Goal: Task Accomplishment & Management: Manage account settings

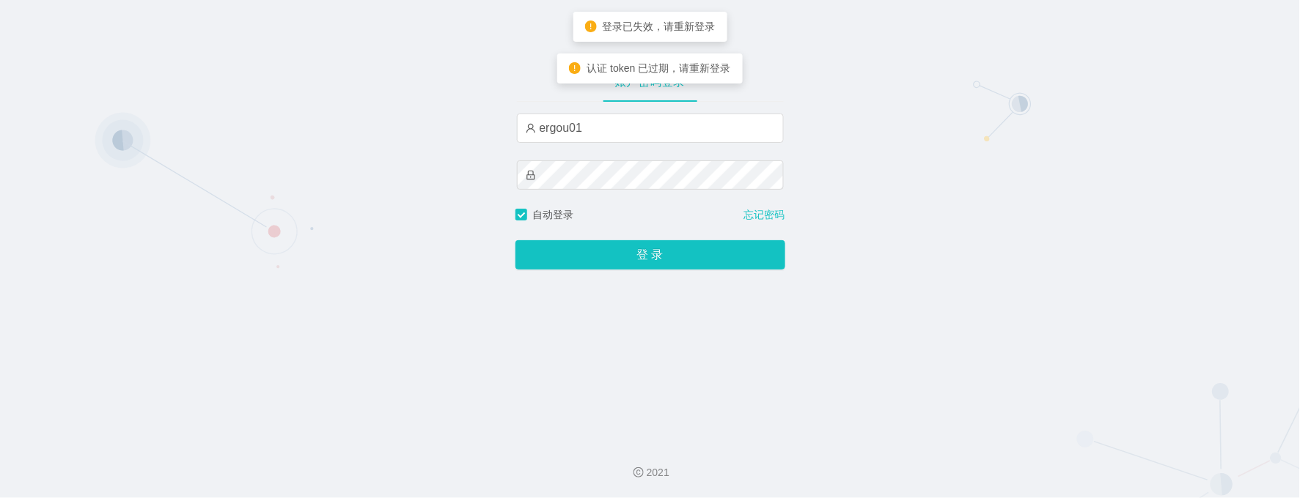
type input "ergou01"
click at [515, 240] on button "登 录" at bounding box center [650, 254] width 270 height 29
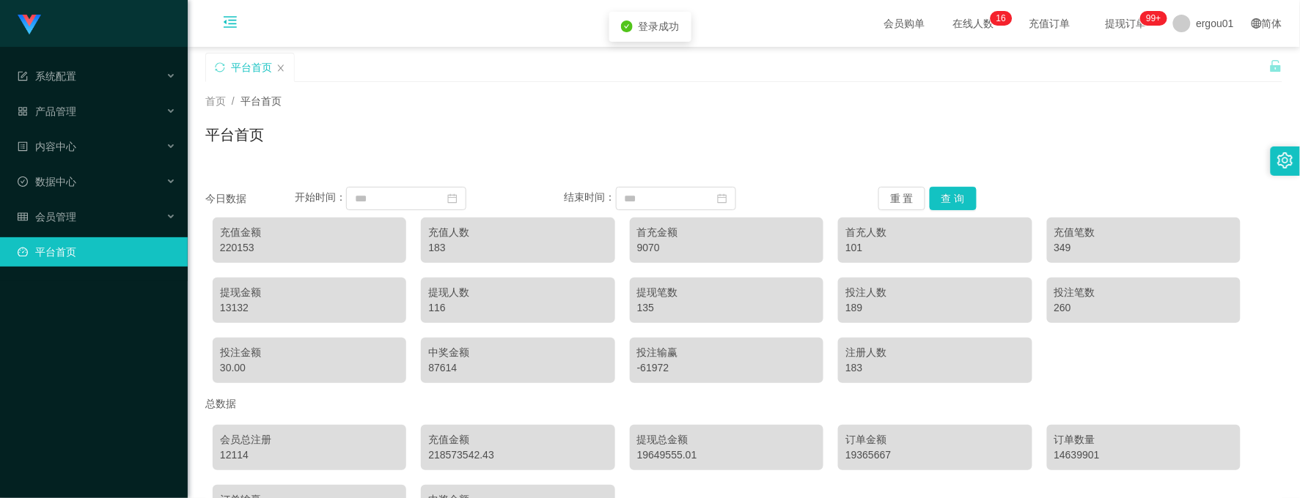
click at [226, 16] on icon "图标: menu-fold" at bounding box center [230, 22] width 13 height 12
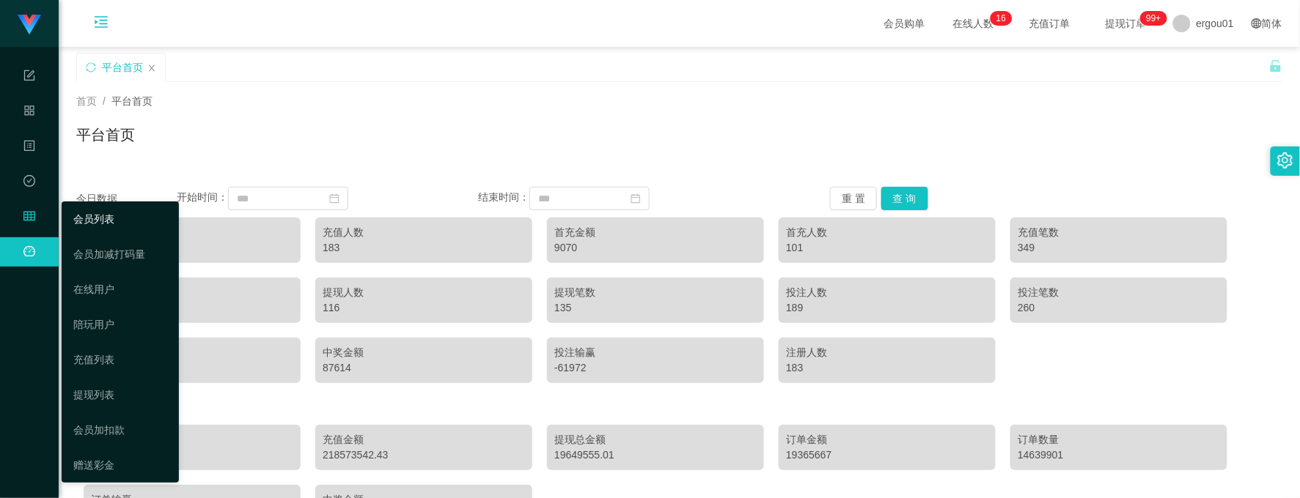
click at [103, 229] on link "会员列表" at bounding box center [120, 219] width 94 height 29
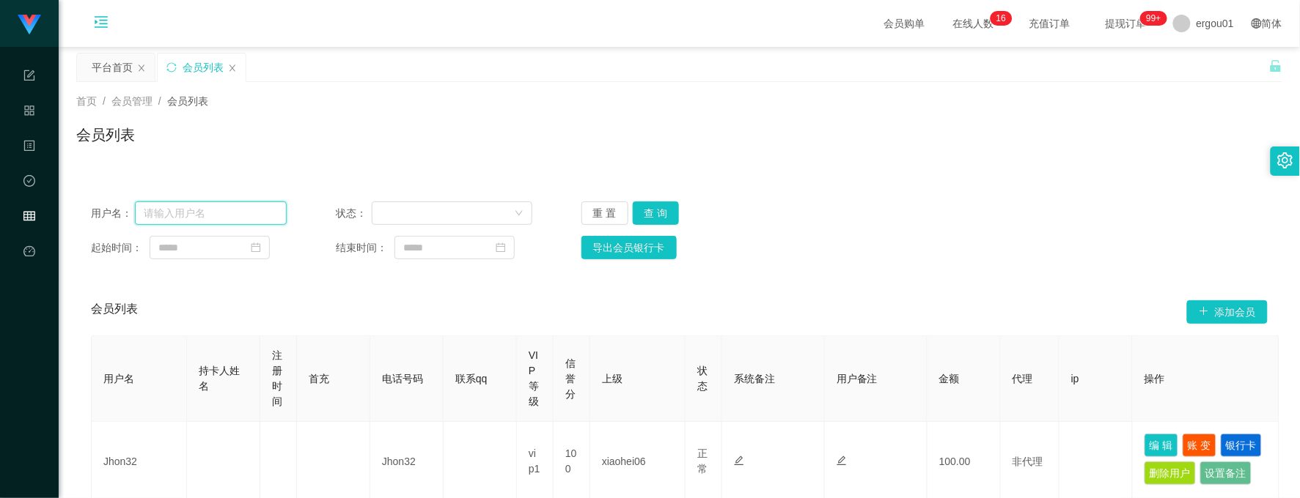
click at [244, 221] on input "text" at bounding box center [211, 213] width 152 height 23
paste input "Rzpt2025"
type input "Rzpt2025"
click at [647, 207] on button "查 询" at bounding box center [656, 213] width 47 height 23
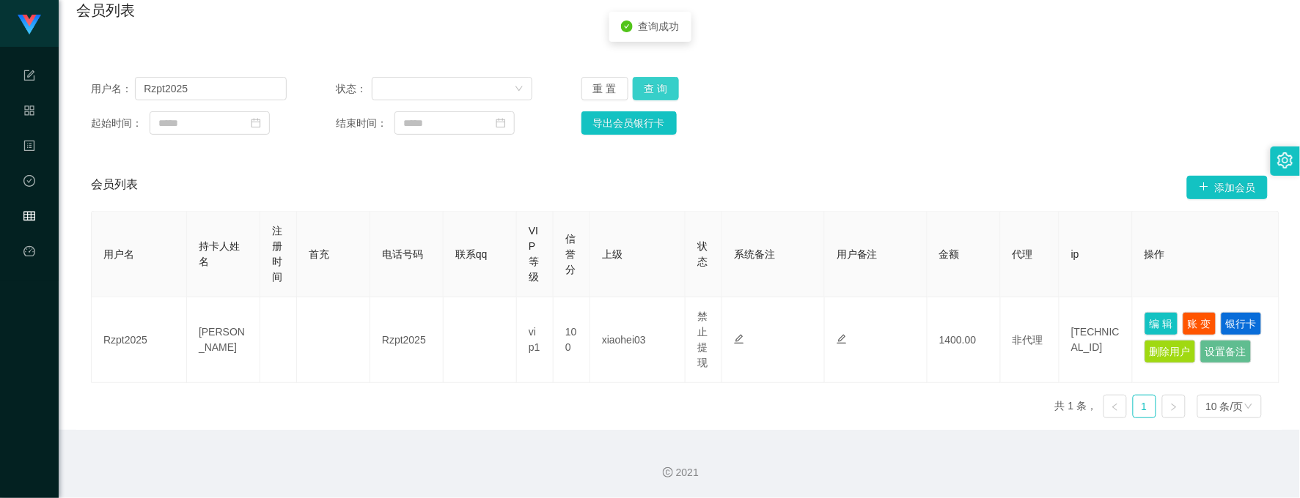
scroll to position [147, 0]
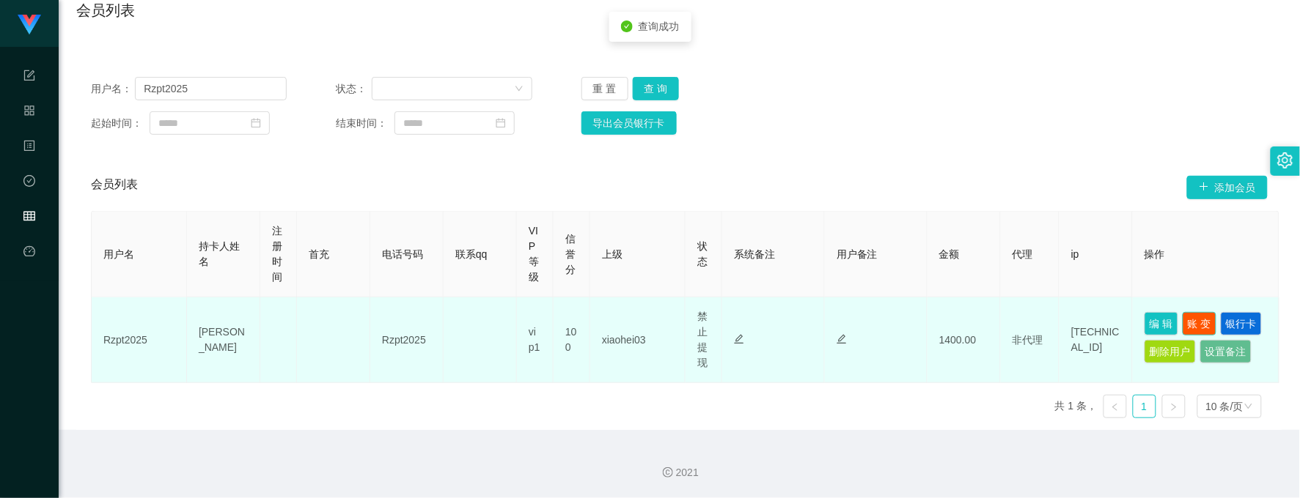
click at [1199, 312] on button "账 变" at bounding box center [1199, 323] width 34 height 23
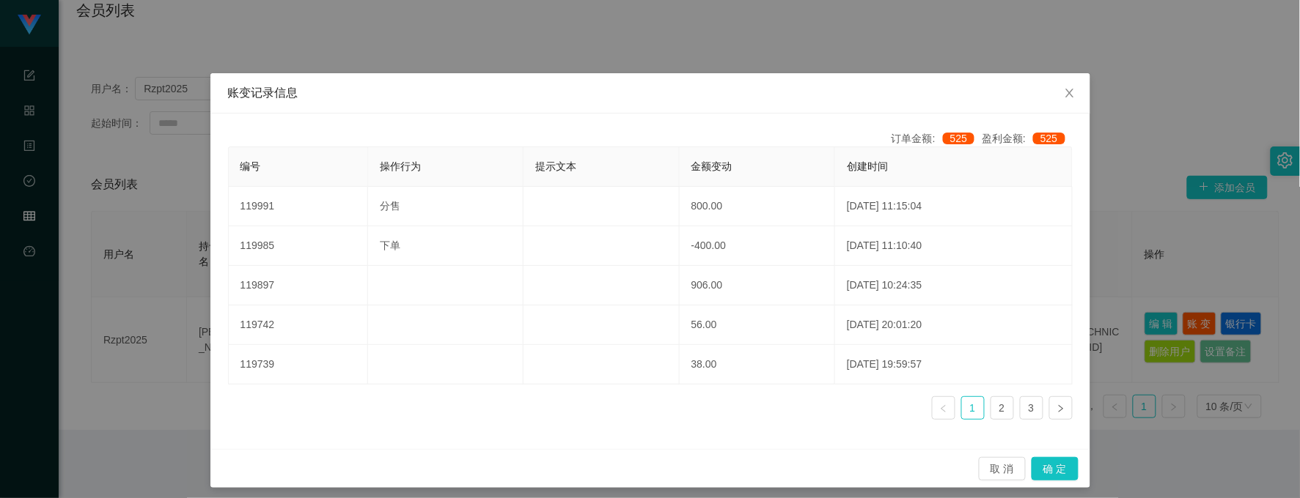
click at [1155, 163] on div "账变记录信息 订单金额: 525 盈利金额: 525 编号 操作行为 提示文本 金额变动 创建时间 119991 分售 800.00 [DATE] 11:15…" at bounding box center [650, 249] width 1300 height 498
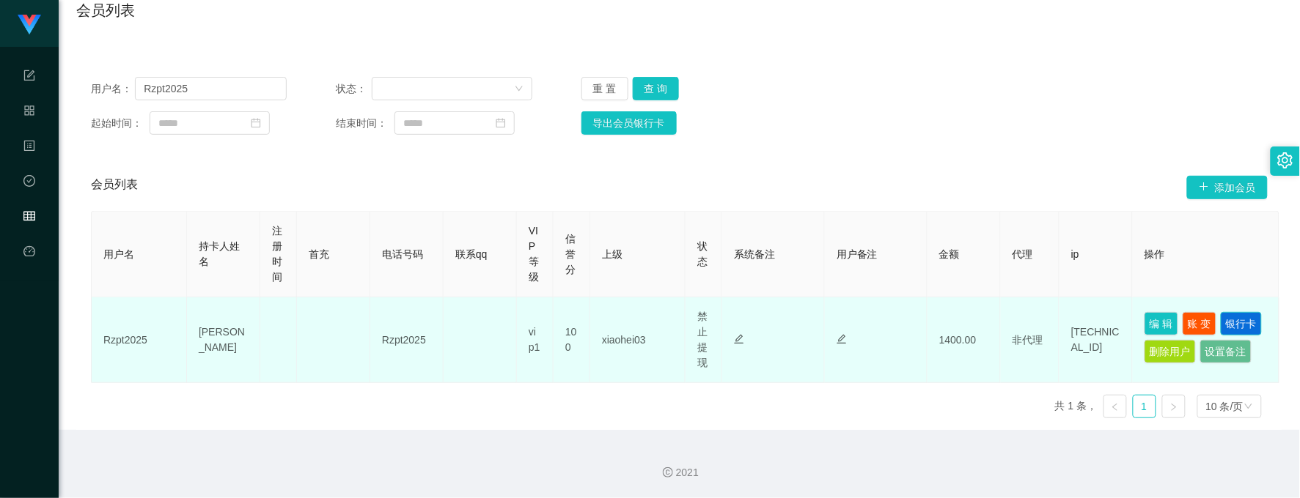
click at [1221, 323] on button "银行卡" at bounding box center [1241, 323] width 41 height 23
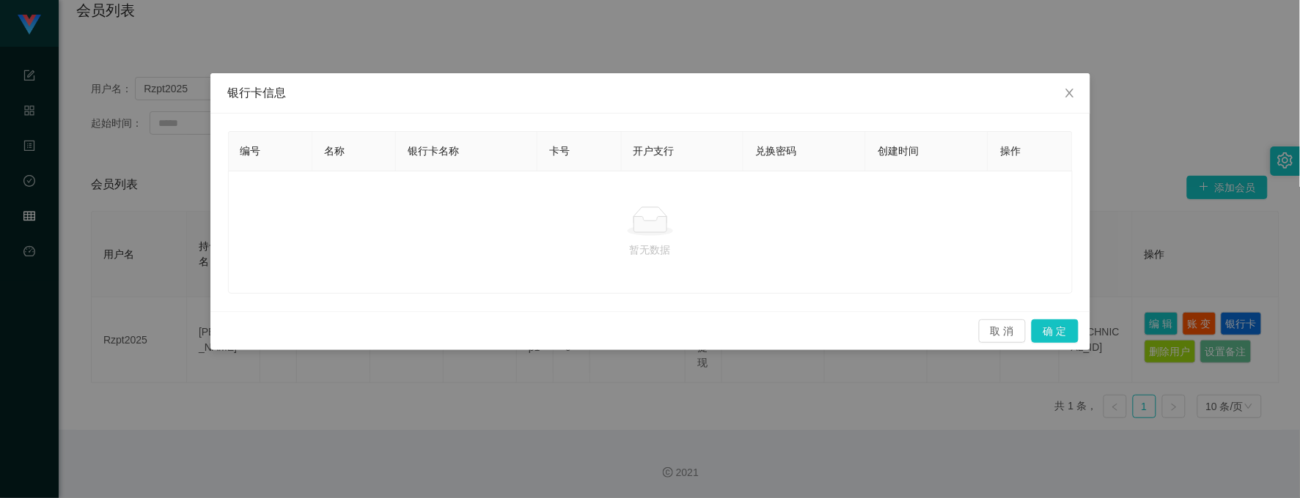
click at [1199, 235] on div "银行卡信息 编号 名称 银行卡名称 卡号 开户支行 兑换密码 创建时间 操作 暂无数据 取 消 确 定" at bounding box center [650, 249] width 1300 height 498
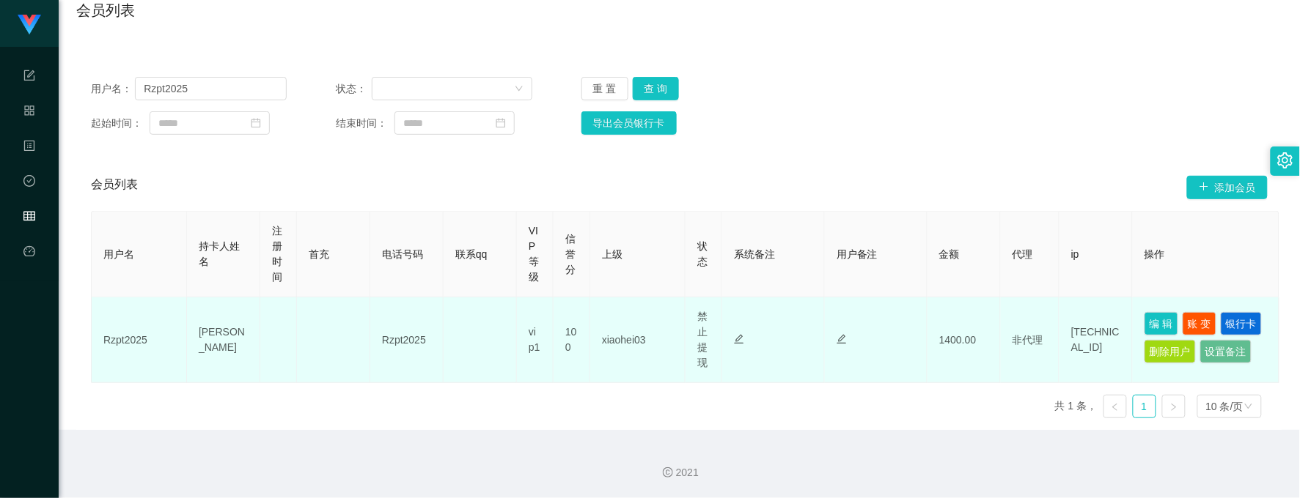
click at [1163, 298] on td "编 辑 账 变 银行卡 删除用户 设置备注" at bounding box center [1206, 341] width 147 height 86
click at [1160, 312] on button "编 辑" at bounding box center [1161, 323] width 34 height 23
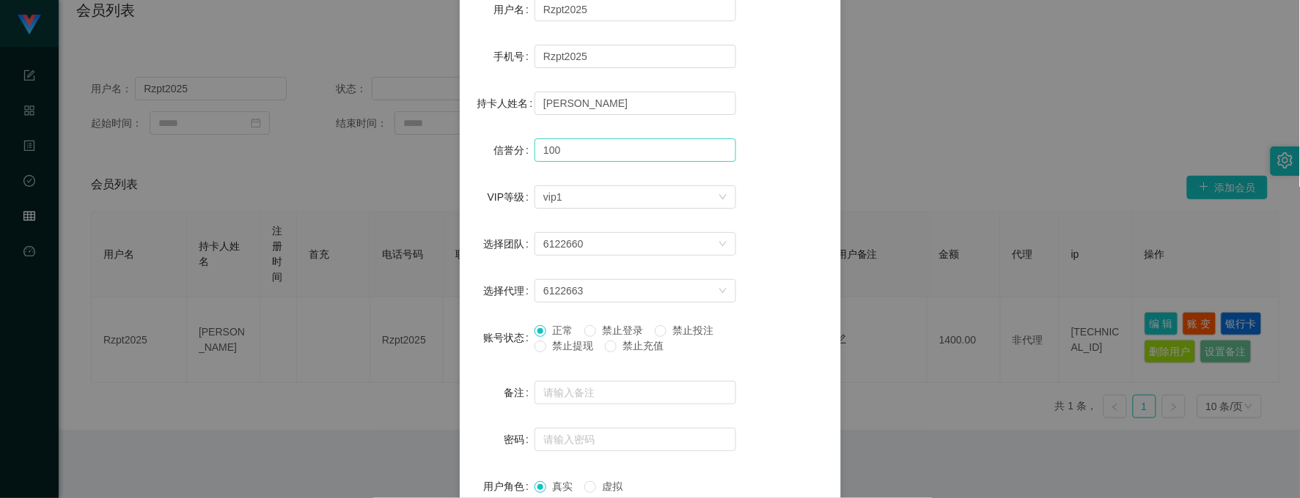
scroll to position [231, 0]
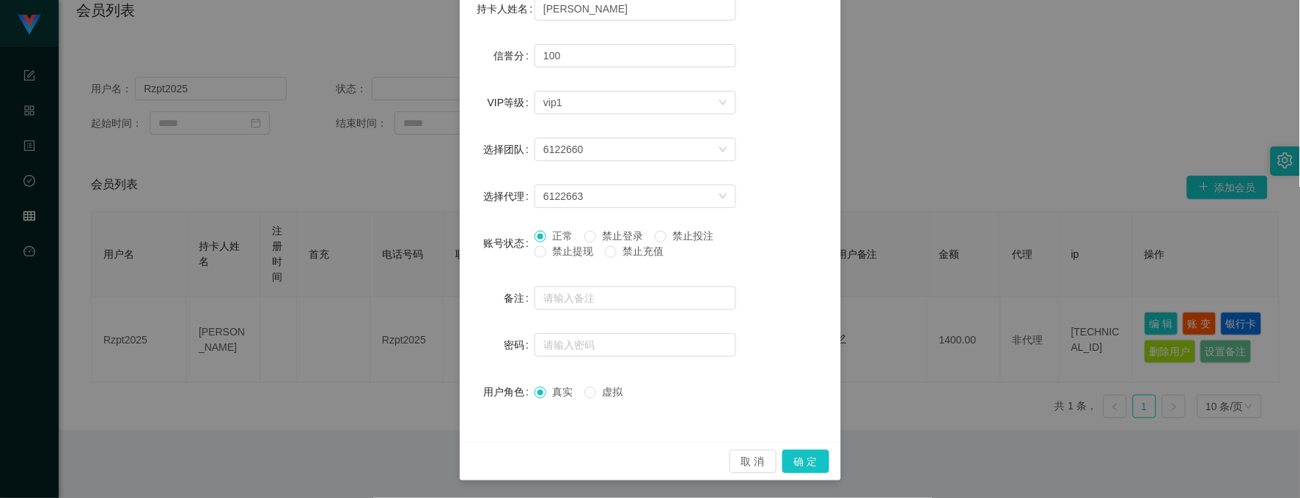
click at [1020, 281] on div "新增/编辑用户 用户名 Rzpt2025 手机号 Rzpt2025 持卡人姓名 [PERSON_NAME] 信誉分 100 VIP等级 选择VIP等级 vip…" at bounding box center [650, 249] width 1300 height 498
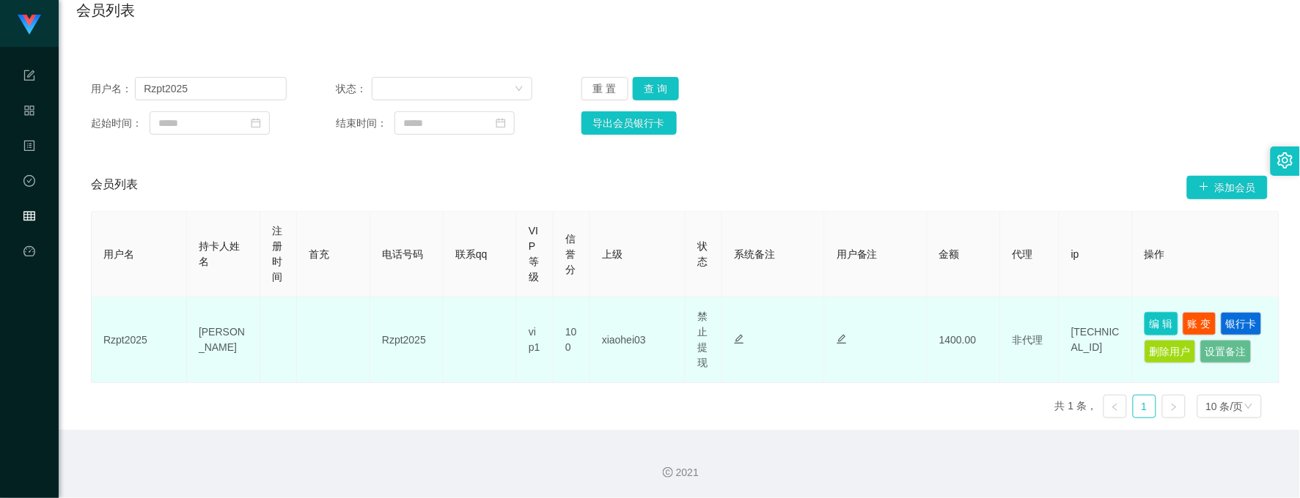
click at [1152, 312] on button "编 辑" at bounding box center [1161, 323] width 34 height 23
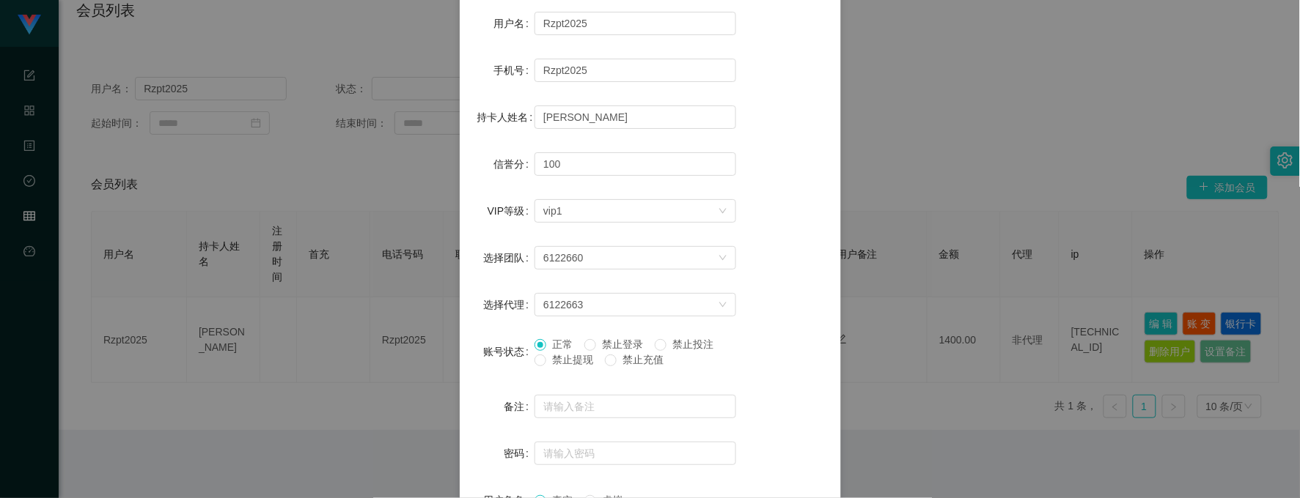
scroll to position [231, 0]
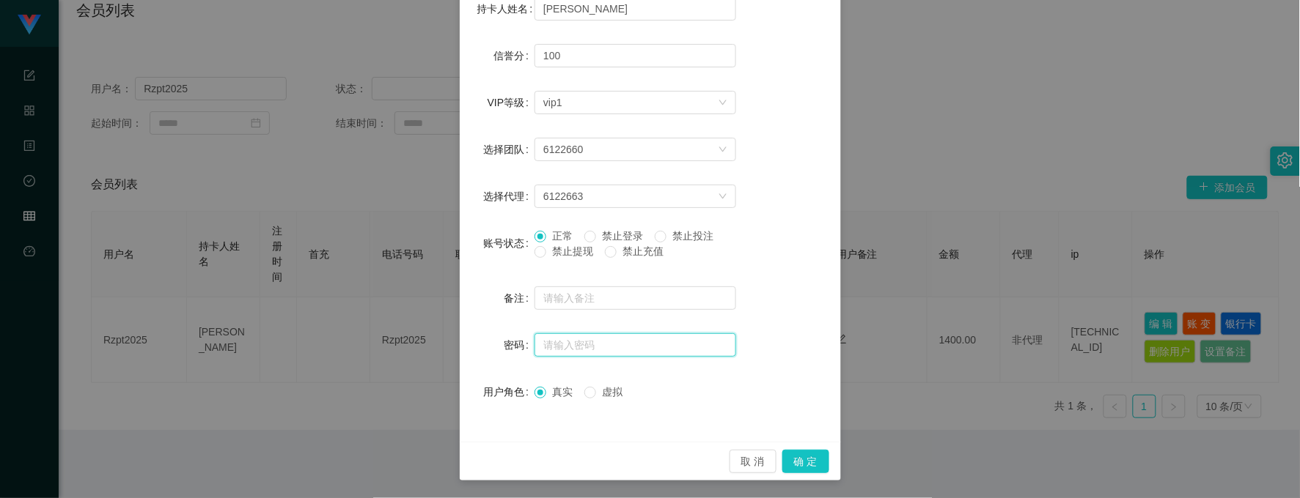
click at [570, 348] on input "text" at bounding box center [635, 345] width 202 height 23
type input "123123"
click at [792, 457] on button "确 定" at bounding box center [805, 461] width 47 height 23
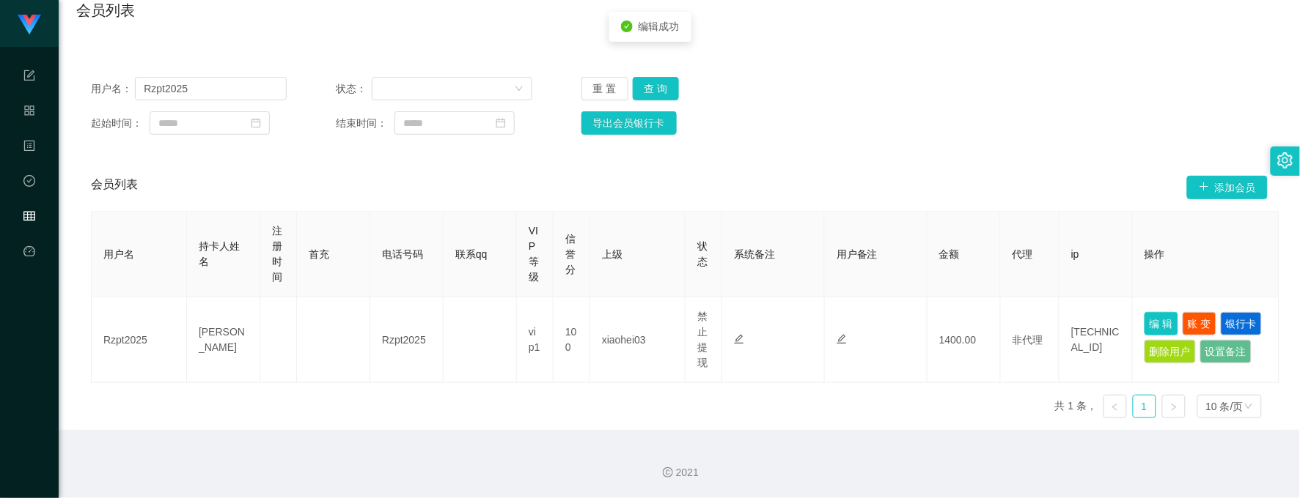
scroll to position [158, 0]
